Goal: Task Accomplishment & Management: Use online tool/utility

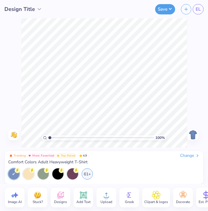
click at [192, 153] on div "Change" at bounding box center [190, 155] width 20 height 5
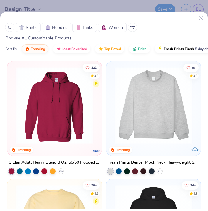
click at [5, 31] on div "Shirts Hoodies Tanks Women" at bounding box center [104, 27] width 208 height 9
click at [10, 28] on icon at bounding box center [10, 27] width 4 height 4
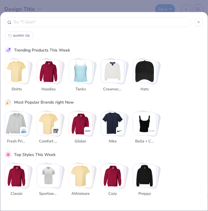
click at [19, 34] on span "quarter zip" at bounding box center [21, 35] width 17 height 5
type input "quarter zip"
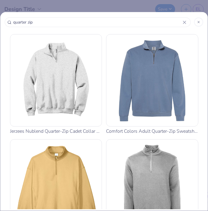
click at [41, 72] on img at bounding box center [56, 80] width 87 height 87
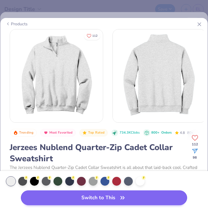
click at [113, 197] on button "Switch to This" at bounding box center [104, 197] width 166 height 15
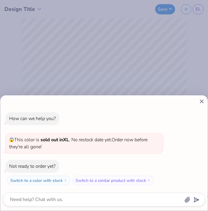
click at [201, 100] on icon at bounding box center [202, 101] width 6 height 6
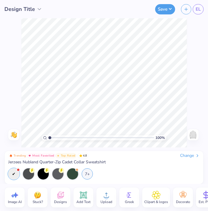
click at [39, 162] on span "Jerzees Nublend Quarter-Zip Cadet Collar Sweatshirt" at bounding box center [57, 161] width 98 height 5
click at [196, 134] on img at bounding box center [192, 134] width 9 height 9
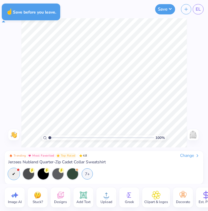
type textarea "x"
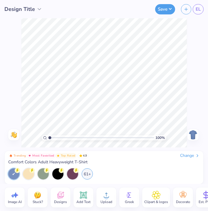
click at [188, 155] on div "Change" at bounding box center [190, 155] width 20 height 5
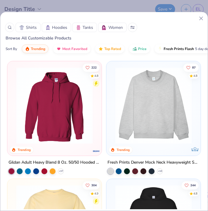
click at [9, 30] on div at bounding box center [9, 27] width 9 height 9
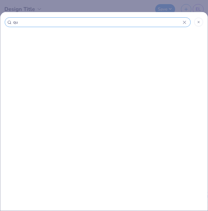
type input "qua"
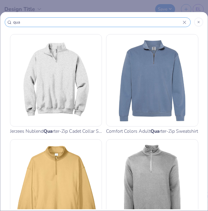
type input "qua"
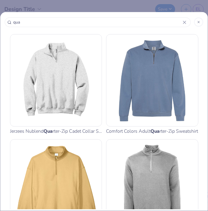
click at [70, 55] on img at bounding box center [56, 80] width 87 height 87
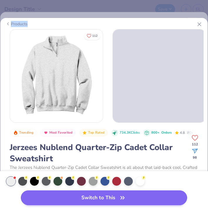
click at [54, 200] on button "Switch to This" at bounding box center [104, 197] width 166 height 15
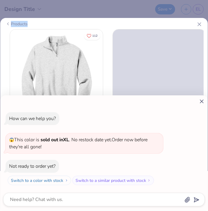
click at [62, 180] on button "Switch to a color with stock" at bounding box center [40, 180] width 64 height 9
type textarea "x"
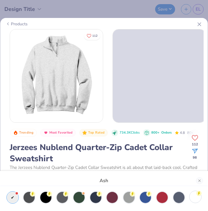
click at [194, 200] on div at bounding box center [195, 196] width 11 height 11
click at [172, 159] on div "White" at bounding box center [104, 105] width 208 height 211
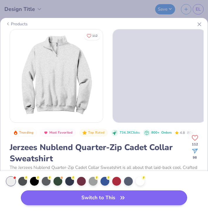
click at [157, 195] on button "Switch to This" at bounding box center [104, 197] width 166 height 15
click at [140, 182] on div at bounding box center [140, 180] width 9 height 9
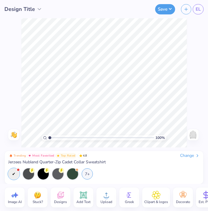
click at [180, 155] on div "Change" at bounding box center [190, 155] width 20 height 5
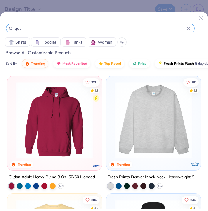
click at [61, 28] on input "qua" at bounding box center [100, 28] width 173 height 7
type input "quar"
type input "quart"
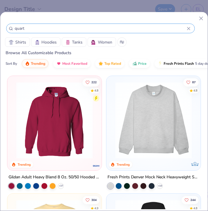
type input "quarte"
type input "quarter"
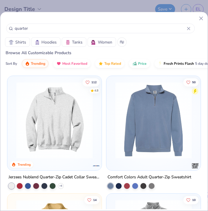
click at [28, 118] on img at bounding box center [54, 120] width 83 height 77
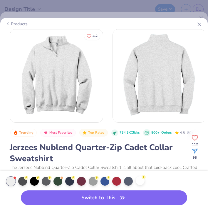
click at [144, 179] on div at bounding box center [140, 180] width 9 height 9
click at [141, 181] on div at bounding box center [140, 181] width 9 height 9
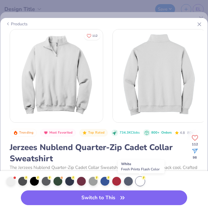
click at [141, 181] on div at bounding box center [140, 181] width 9 height 9
click at [113, 196] on button "Switch to This" at bounding box center [104, 197] width 166 height 15
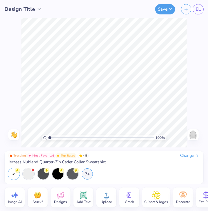
click at [127, 196] on circle at bounding box center [128, 195] width 4 height 4
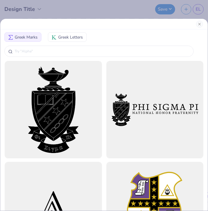
click at [82, 36] on span "Greek Letters" at bounding box center [70, 37] width 25 height 6
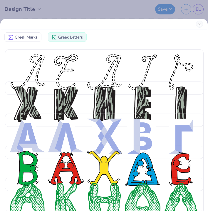
scroll to position [0, 0]
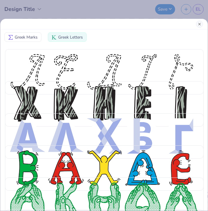
click at [203, 24] on button "Close" at bounding box center [199, 24] width 7 height 7
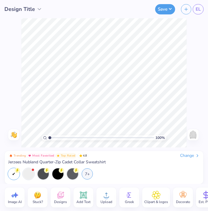
click at [11, 198] on icon at bounding box center [14, 195] width 9 height 9
select select "4"
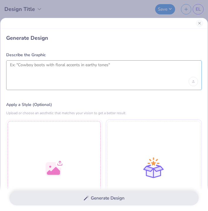
click at [65, 73] on textarea at bounding box center [104, 69] width 188 height 15
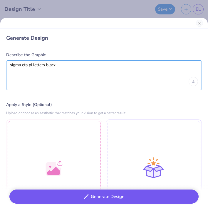
type textarea "sigma eta pi letters black"
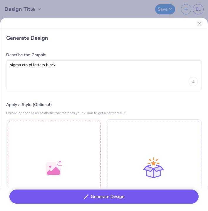
click at [95, 202] on button "Generate Design" at bounding box center [103, 196] width 189 height 14
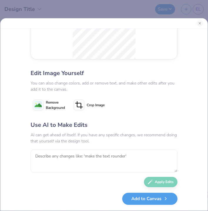
scroll to position [70, 0]
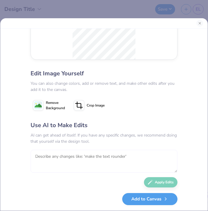
click at [84, 160] on textarea at bounding box center [104, 161] width 147 height 23
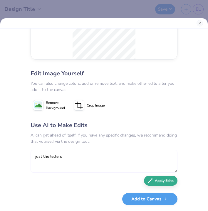
type textarea "just the letters"
click at [162, 185] on button "Apply Edits" at bounding box center [161, 181] width 34 height 10
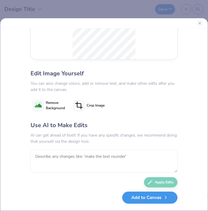
click at [139, 199] on button "Add to Canvas" at bounding box center [149, 197] width 55 height 12
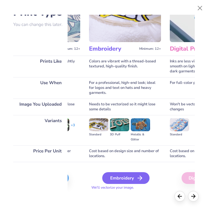
scroll to position [37, 68]
click at [124, 183] on div "Embroidery" at bounding box center [125, 178] width 47 height 12
click at [119, 174] on div "Embroidery" at bounding box center [125, 178] width 47 height 12
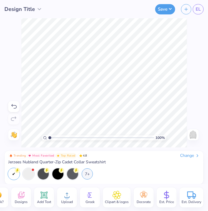
scroll to position [0, 40]
click at [147, 196] on icon at bounding box center [143, 195] width 9 height 9
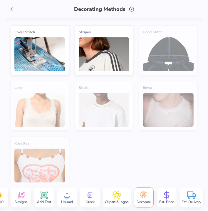
click at [120, 200] on span "Clipart & logos" at bounding box center [117, 201] width 24 height 5
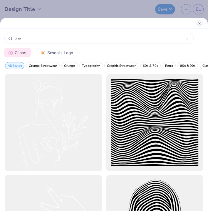
type input "line"
click at [198, 21] on button "Close" at bounding box center [199, 23] width 7 height 7
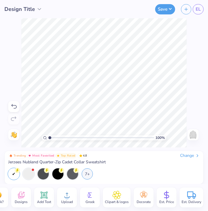
click at [164, 190] on div "Est. Price" at bounding box center [167, 197] width 20 height 20
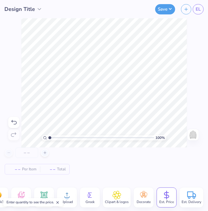
click at [198, 195] on div "Est. Delivery" at bounding box center [192, 197] width 24 height 20
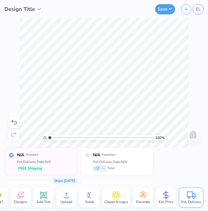
click at [163, 203] on span "Est. Price" at bounding box center [166, 201] width 15 height 5
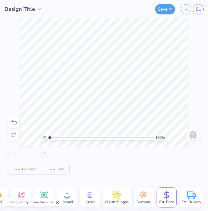
click at [21, 170] on div "– – Per Item" at bounding box center [22, 169] width 35 height 10
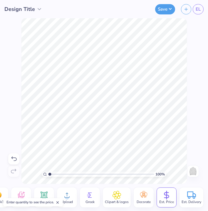
scroll to position [0, 0]
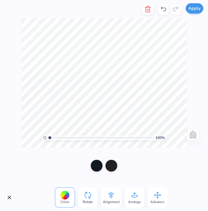
click at [198, 4] on button "Apply" at bounding box center [195, 8] width 18 height 10
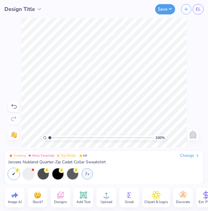
click at [65, 195] on icon at bounding box center [60, 195] width 9 height 9
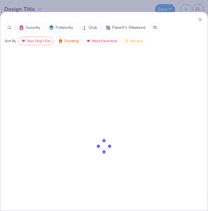
click at [200, 20] on line at bounding box center [200, 19] width 3 height 3
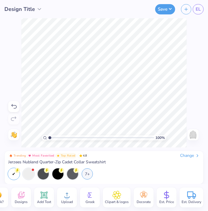
scroll to position [0, 40]
click at [121, 203] on span "Clipart & logos" at bounding box center [117, 201] width 24 height 5
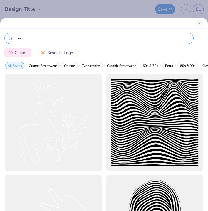
click at [13, 37] on div "line" at bounding box center [98, 38] width 189 height 11
click at [14, 37] on div "line" at bounding box center [98, 38] width 189 height 11
click at [44, 38] on input "line" at bounding box center [100, 38] width 172 height 6
click at [15, 38] on input "line" at bounding box center [100, 38] width 172 height 6
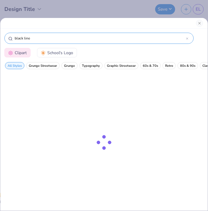
type input "black line"
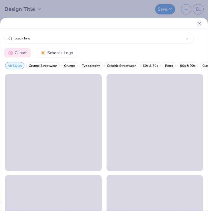
click at [202, 23] on button "Close" at bounding box center [199, 23] width 7 height 7
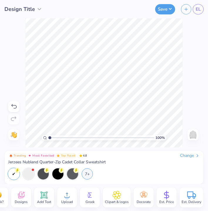
click at [201, 22] on div "100 % Need help? Chat with us. Back" at bounding box center [104, 82] width 208 height 129
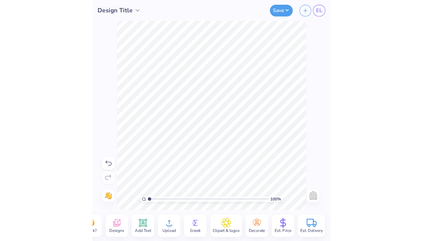
scroll to position [0, 0]
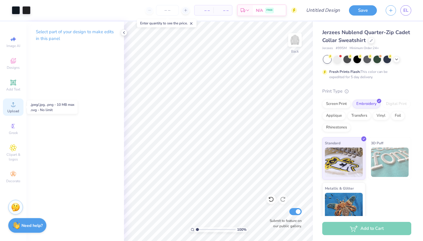
click at [11, 107] on icon at bounding box center [13, 104] width 7 height 7
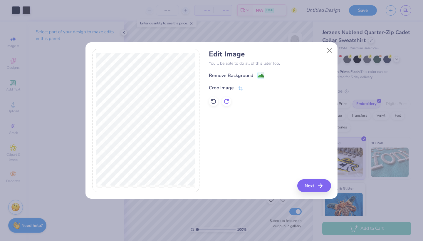
click at [208, 98] on div at bounding box center [226, 101] width 9 height 9
click at [208, 101] on icon at bounding box center [227, 101] width 6 height 6
click at [208, 101] on icon at bounding box center [226, 101] width 5 height 5
click at [208, 101] on icon at bounding box center [213, 101] width 5 height 5
click at [208, 183] on icon "button" at bounding box center [322, 185] width 7 height 7
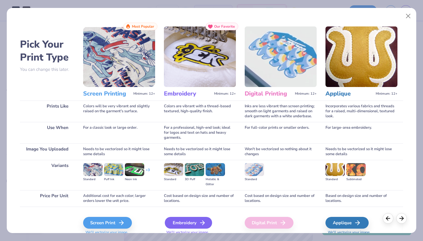
click at [192, 211] on div "Embroidery" at bounding box center [188, 223] width 47 height 12
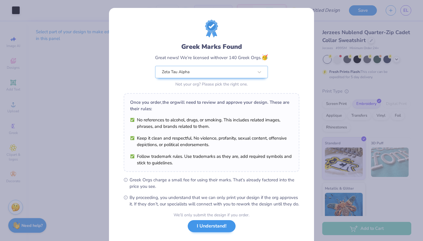
click at [201, 211] on button "I Understand!" at bounding box center [212, 226] width 48 height 12
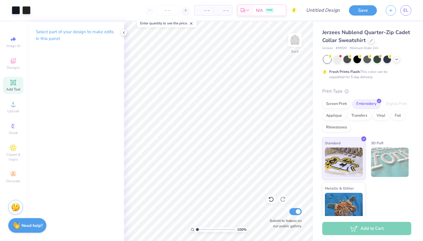
click at [15, 81] on icon at bounding box center [13, 82] width 4 height 4
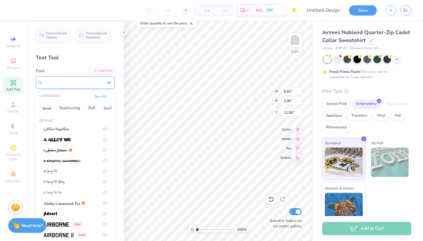
click at [76, 84] on div "Super Dream" at bounding box center [73, 82] width 62 height 9
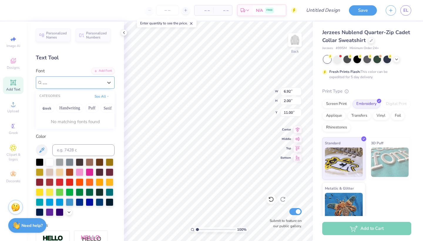
type input "_"
type input "-"
type textarea "TXT"
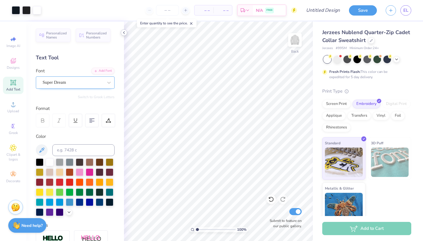
click at [125, 34] on icon at bounding box center [124, 32] width 5 height 5
